Goal: Navigation & Orientation: Find specific page/section

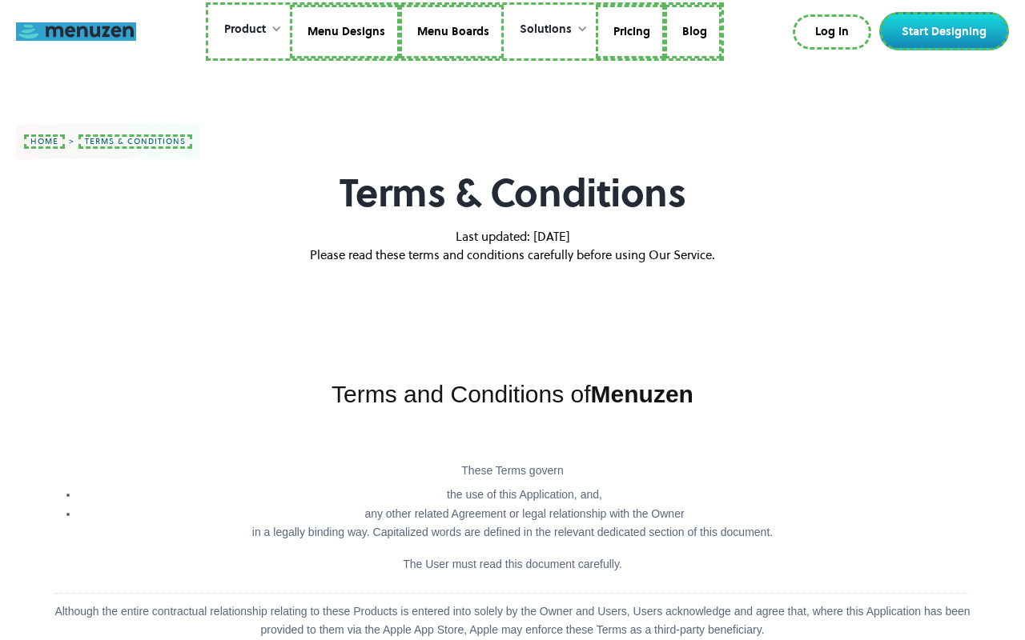
click at [76, 31] on link at bounding box center [76, 31] width 120 height 18
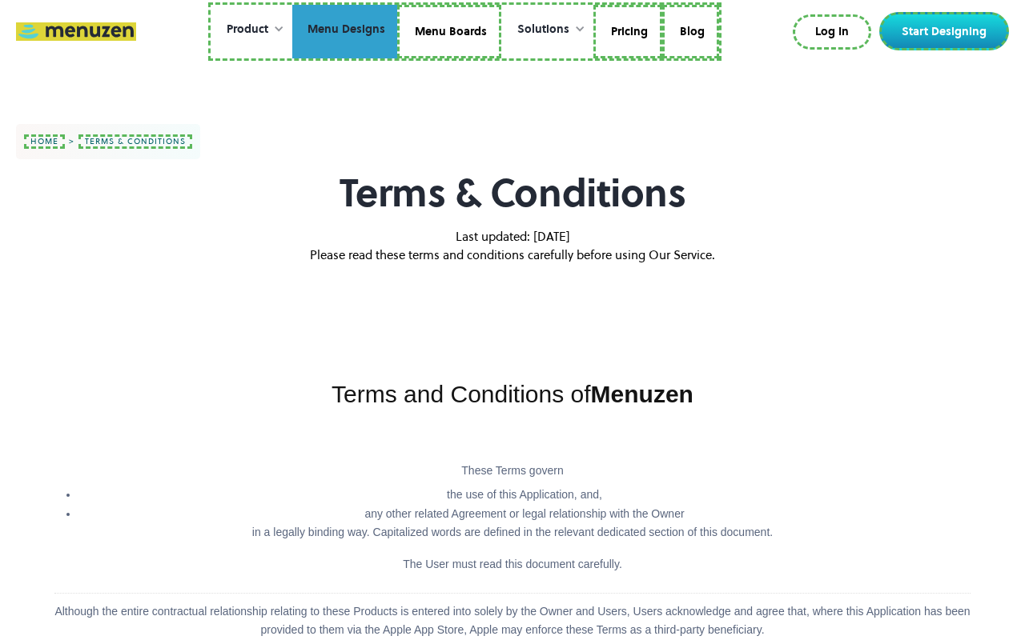
click at [346, 31] on link "Menu Designs" at bounding box center [344, 32] width 105 height 54
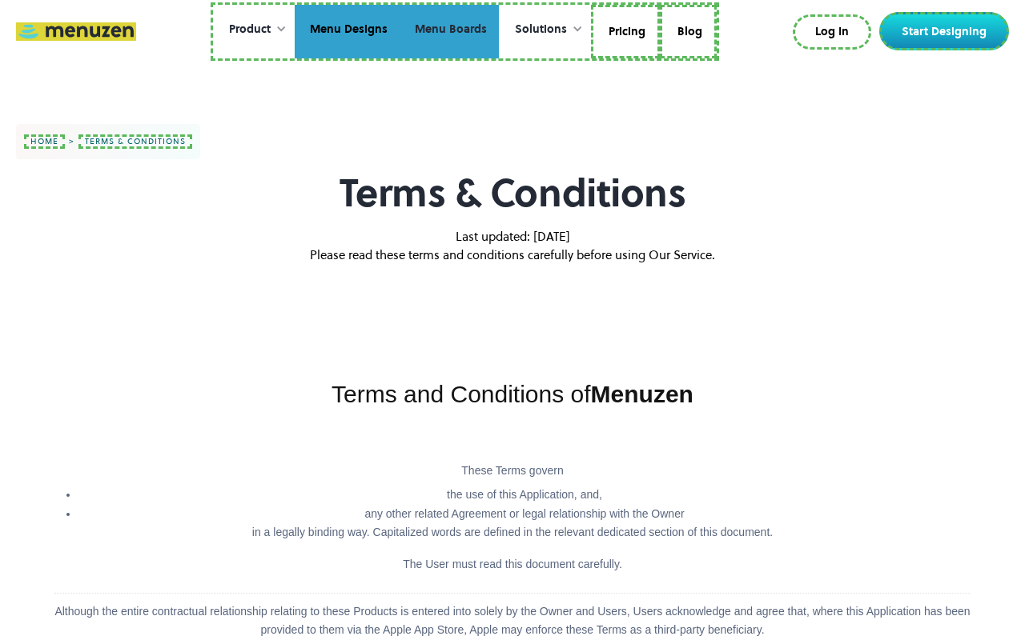
click at [448, 31] on link "Menu Boards" at bounding box center [449, 32] width 99 height 54
click at [624, 31] on link "Pricing" at bounding box center [625, 32] width 64 height 54
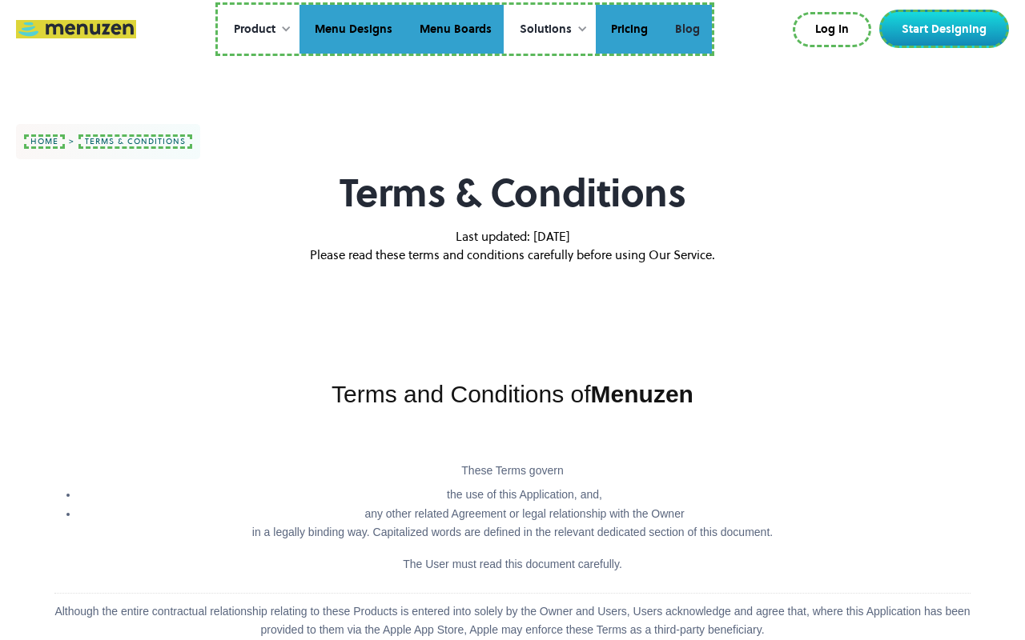
click at [685, 29] on link "Blog" at bounding box center [686, 30] width 52 height 50
click at [835, 30] on link "Log In" at bounding box center [833, 30] width 75 height 32
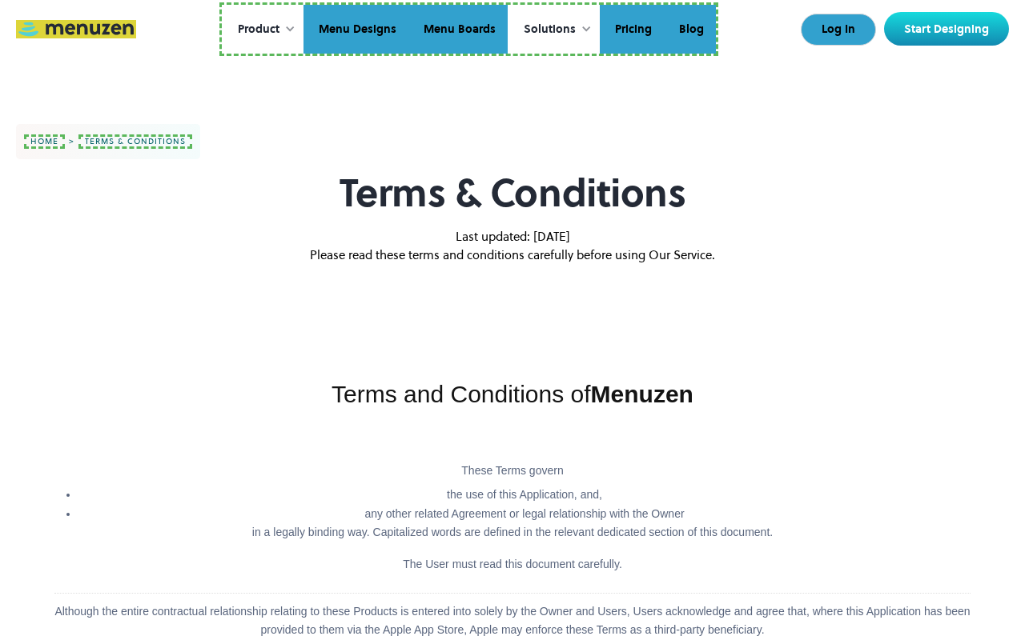
click at [947, 29] on link "Start Designing" at bounding box center [946, 29] width 125 height 34
click at [42, 142] on link "home" at bounding box center [44, 142] width 41 height 14
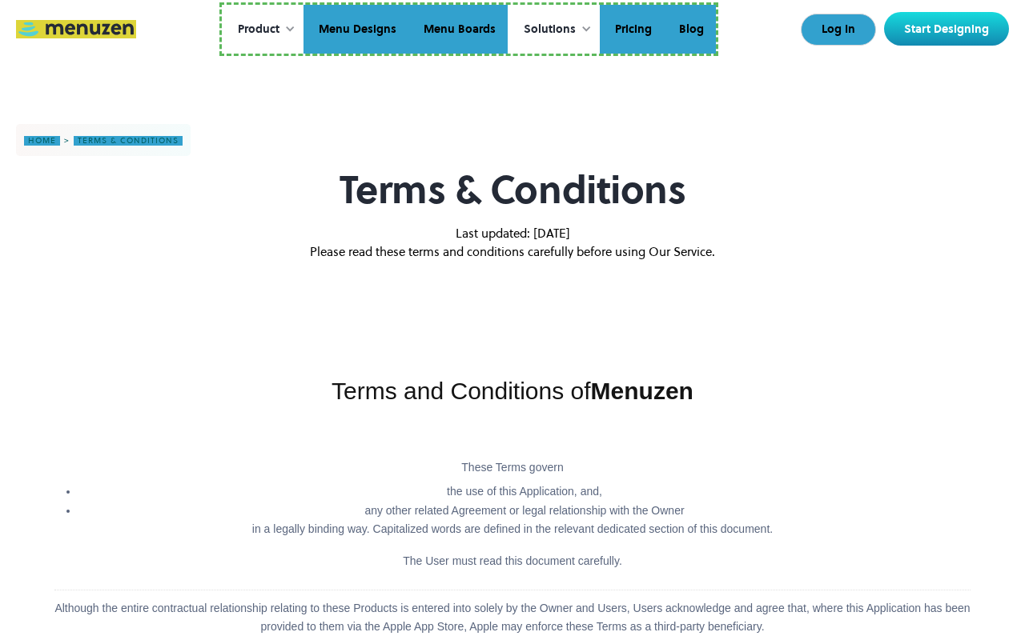
click at [127, 141] on link "terms & conditions" at bounding box center [128, 141] width 109 height 10
